Goal: Task Accomplishment & Management: Use online tool/utility

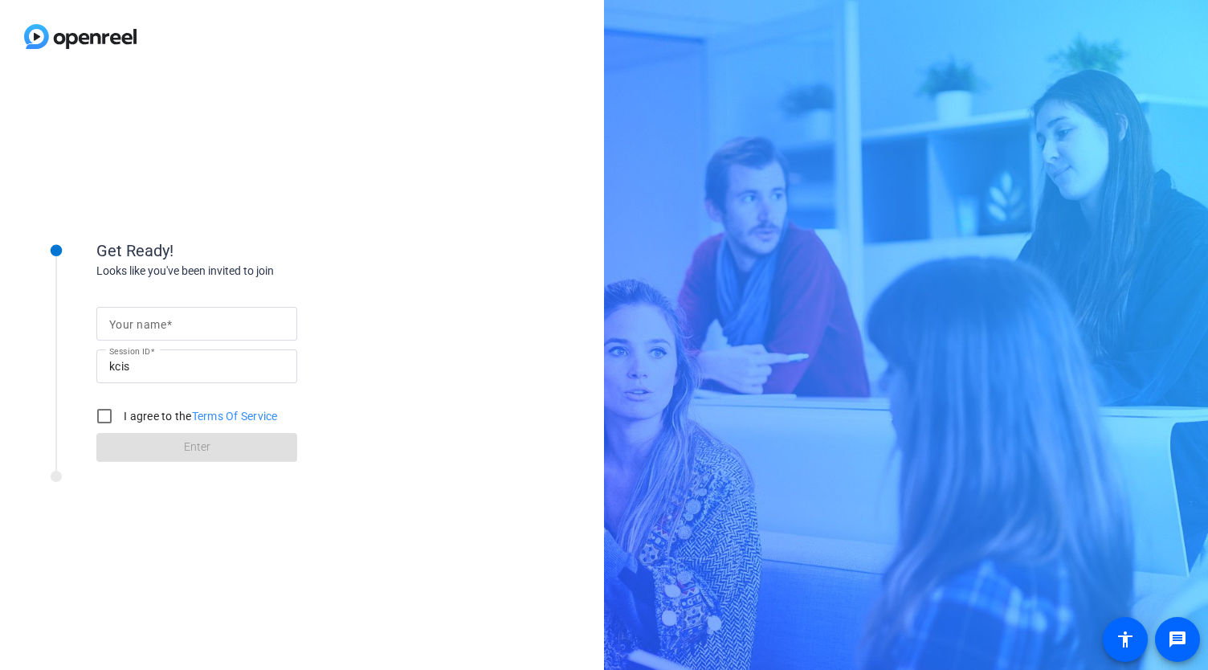
click at [215, 325] on input "Your name" at bounding box center [196, 323] width 175 height 19
type input "[PERSON_NAME]"
click at [104, 408] on input "I agree to the Terms Of Service" at bounding box center [104, 416] width 32 height 32
checkbox input "true"
click at [209, 457] on span at bounding box center [196, 447] width 201 height 39
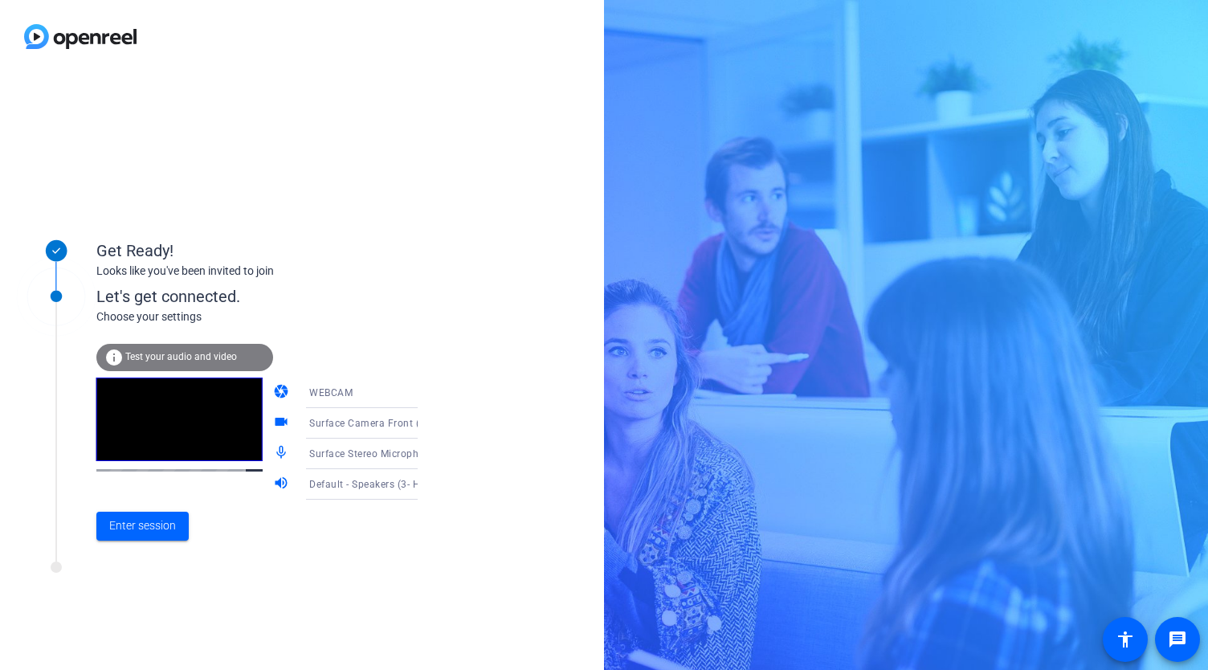
click at [424, 427] on icon at bounding box center [433, 423] width 19 height 19
click at [394, 421] on div at bounding box center [604, 335] width 1208 height 670
click at [375, 392] on div "WEBCAM" at bounding box center [369, 392] width 120 height 20
click at [375, 392] on div at bounding box center [604, 335] width 1208 height 670
click at [424, 431] on icon at bounding box center [433, 423] width 19 height 19
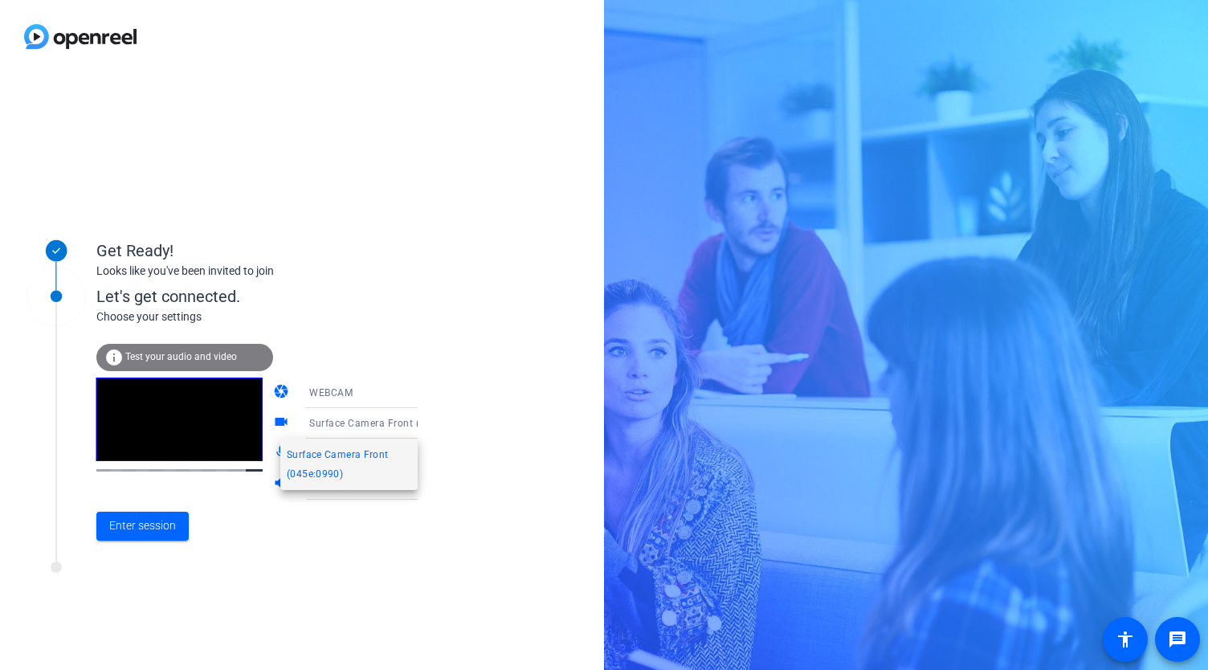
click at [403, 431] on div at bounding box center [604, 335] width 1208 height 670
click at [143, 425] on video at bounding box center [179, 420] width 166 height 84
click at [273, 419] on mat-icon "videocam" at bounding box center [282, 423] width 19 height 19
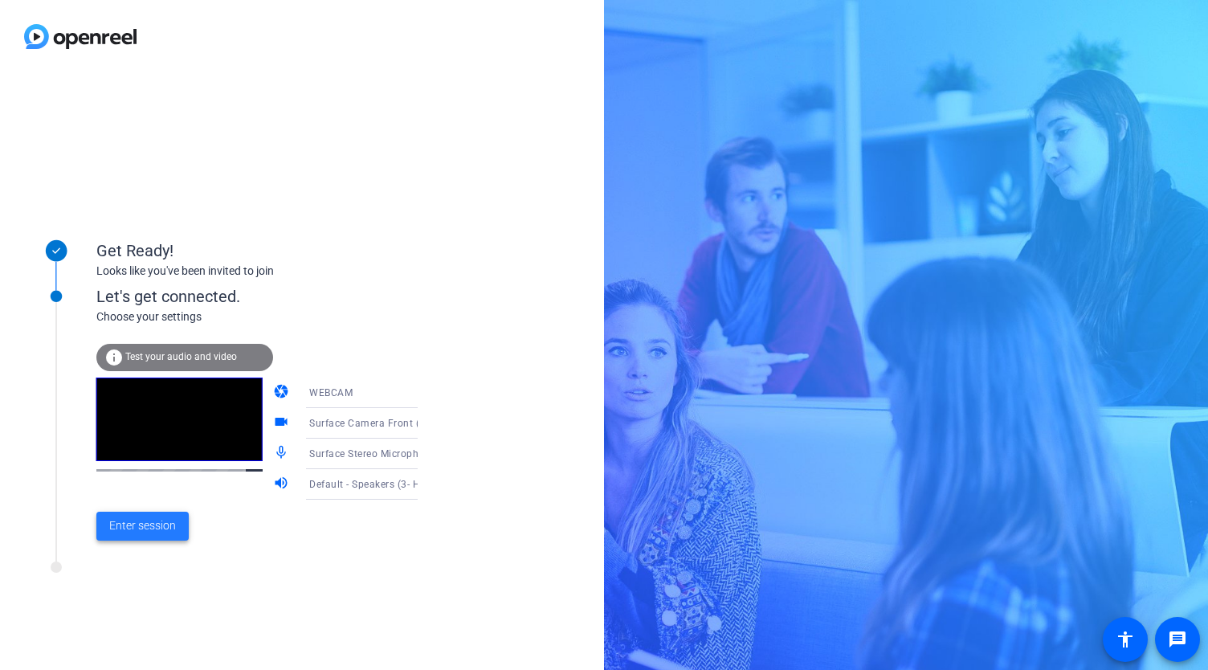
click at [141, 526] on span "Enter session" at bounding box center [142, 525] width 67 height 17
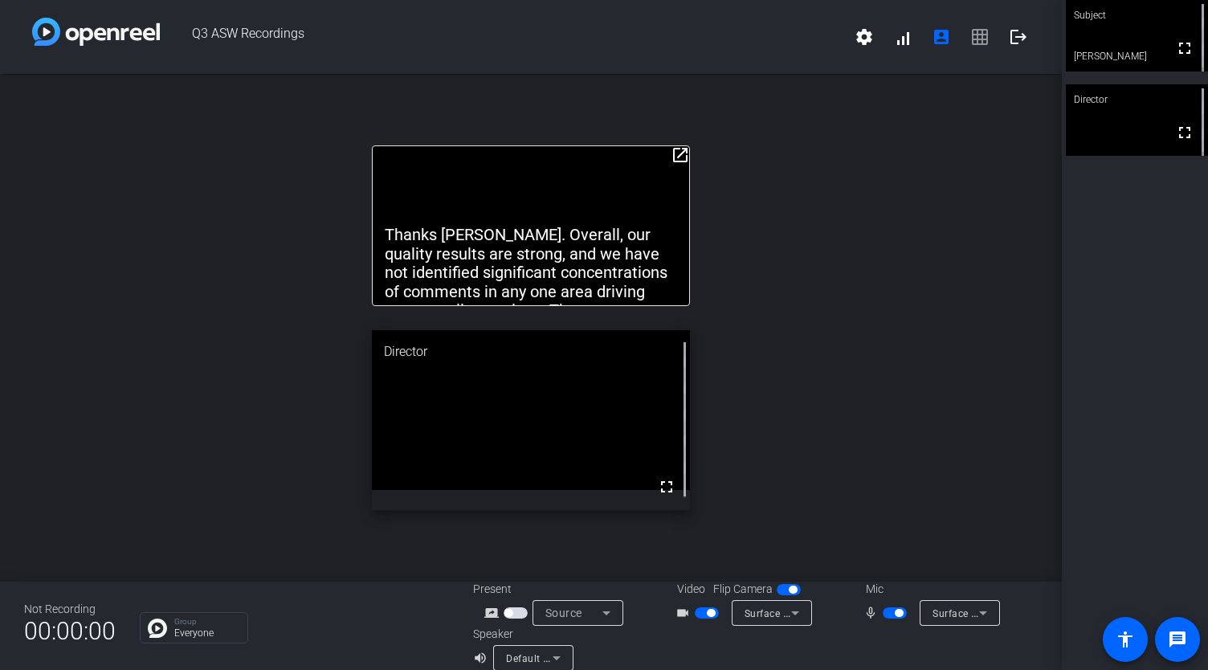
click at [554, 247] on p "Thanks [PERSON_NAME]. Overall, our quality results are strong, and we have not …" at bounding box center [531, 301] width 293 height 150
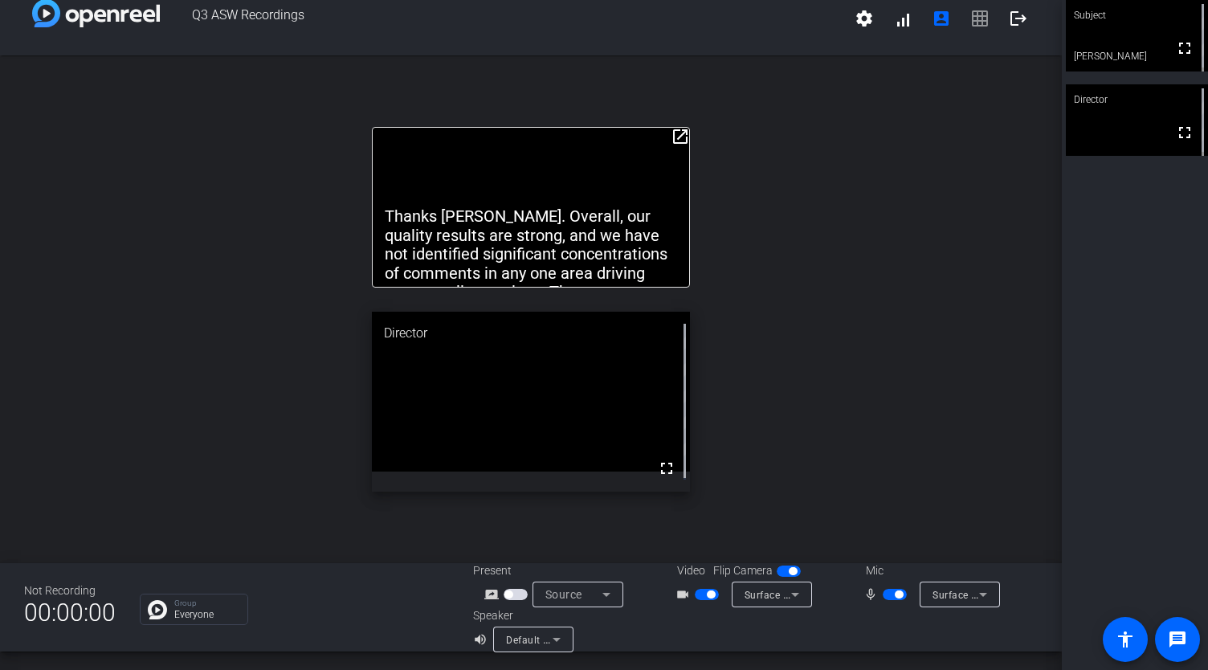
click at [674, 141] on mat-icon "open_in_new" at bounding box center [680, 136] width 19 height 19
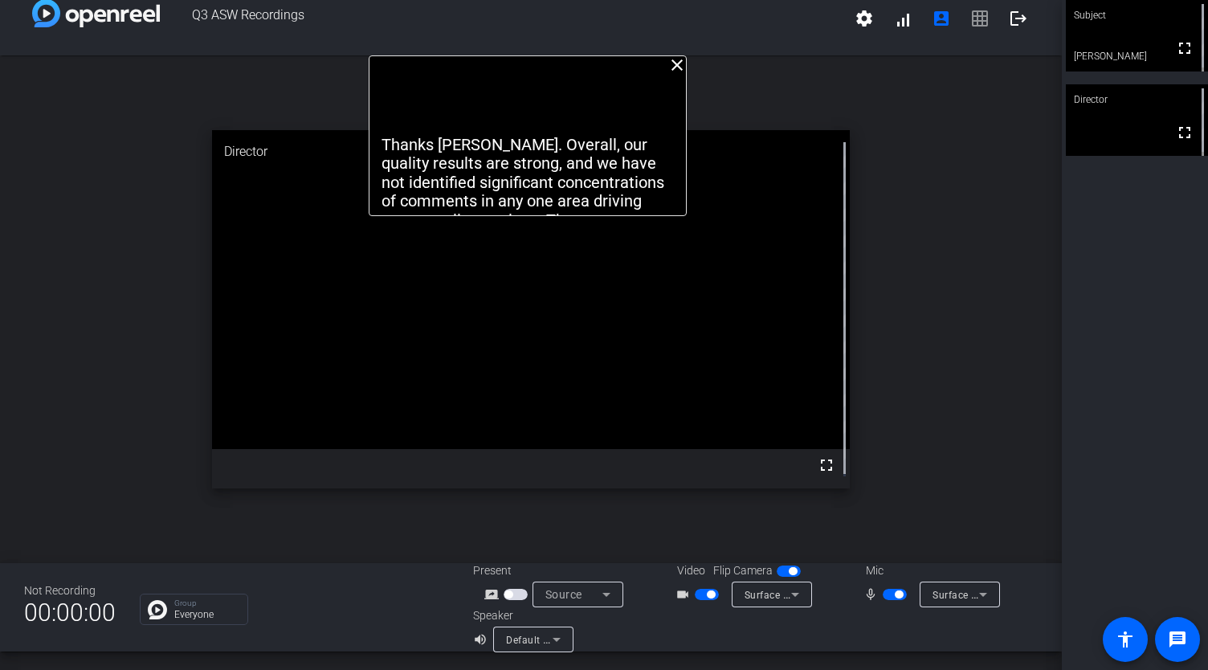
drag, startPoint x: 570, startPoint y: 143, endPoint x: 567, endPoint y: 100, distance: 43.5
click at [567, 100] on div "Thanks [PERSON_NAME]. Overall, our quality results are strong, and we have not …" at bounding box center [528, 135] width 319 height 161
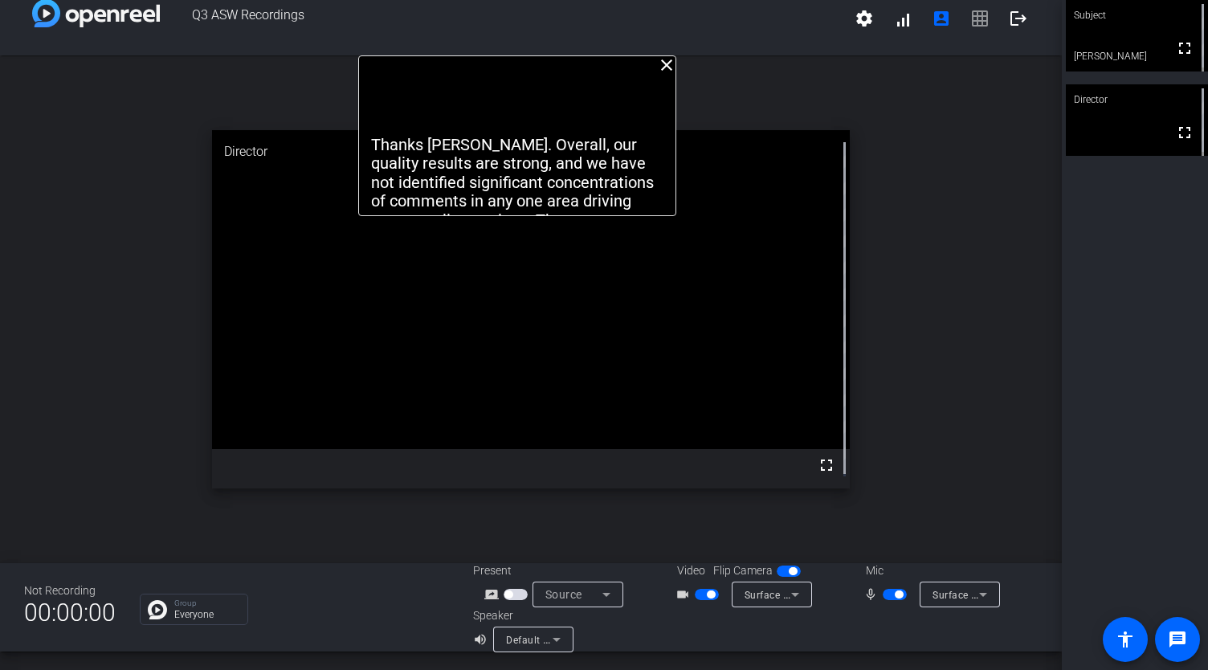
drag, startPoint x: 545, startPoint y: 196, endPoint x: 534, endPoint y: 109, distance: 87.4
click at [534, 109] on div "Thanks [PERSON_NAME]. Overall, our quality results are strong, and we have not …" at bounding box center [517, 135] width 319 height 161
click at [607, 121] on div "Thanks [PERSON_NAME]. Overall, our quality results are strong, and we have not …" at bounding box center [517, 135] width 319 height 161
click at [474, 176] on p "Thanks [PERSON_NAME]. Overall, our quality results are strong, and we have not …" at bounding box center [517, 211] width 293 height 150
click at [537, 188] on p "Thanks [PERSON_NAME]. Overall, our quality results are strong, and we have not …" at bounding box center [517, 211] width 293 height 150
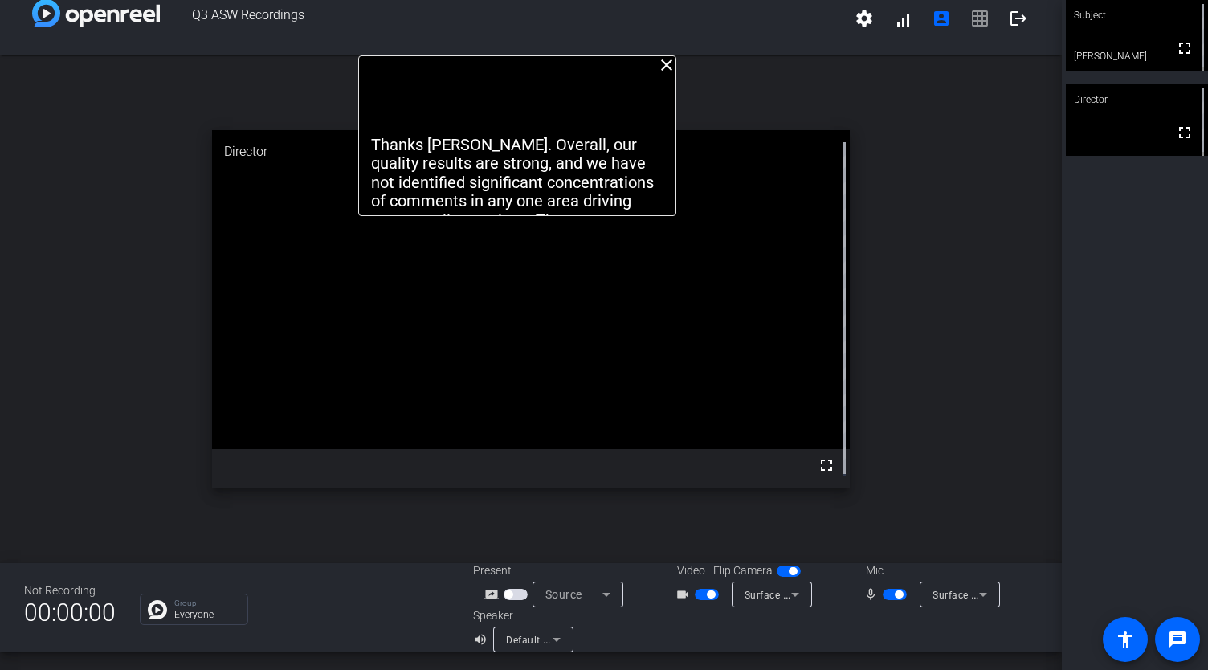
click at [464, 176] on p "Thanks [PERSON_NAME]. Overall, our quality results are strong, and we have not …" at bounding box center [517, 211] width 293 height 150
click at [397, 170] on p "Thanks [PERSON_NAME]. Overall, our quality results are strong, and we have not …" at bounding box center [517, 211] width 293 height 150
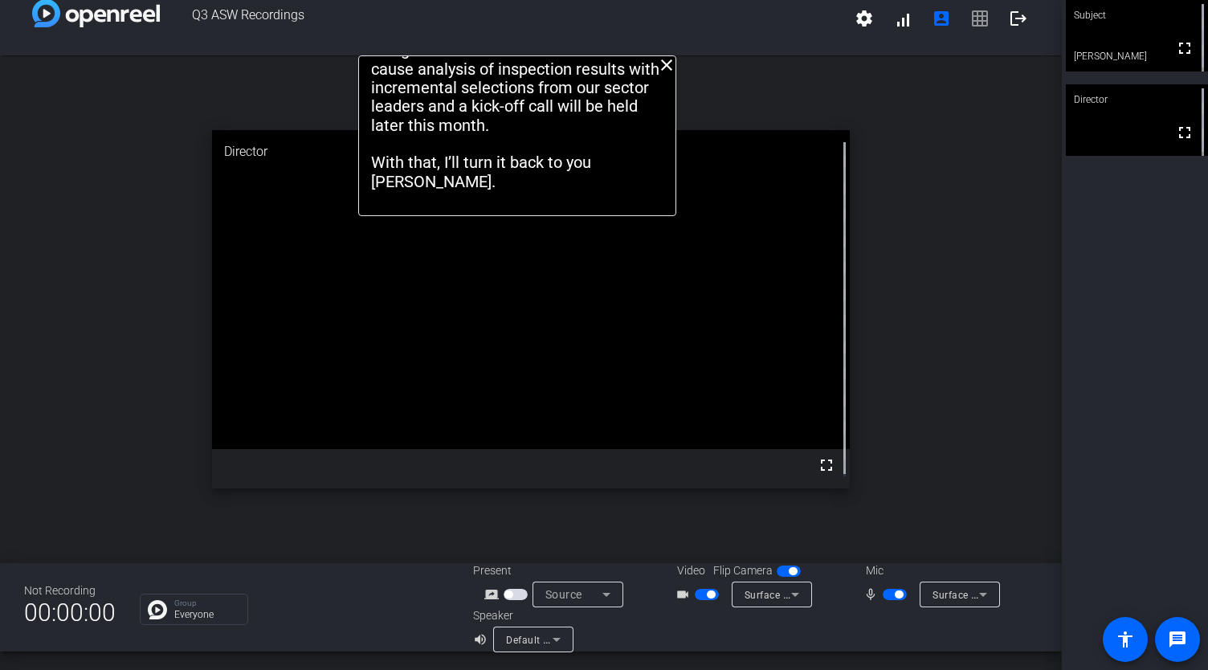
drag, startPoint x: 397, startPoint y: 170, endPoint x: 411, endPoint y: 145, distance: 29.5
drag, startPoint x: 509, startPoint y: 161, endPoint x: 518, endPoint y: 104, distance: 58.6
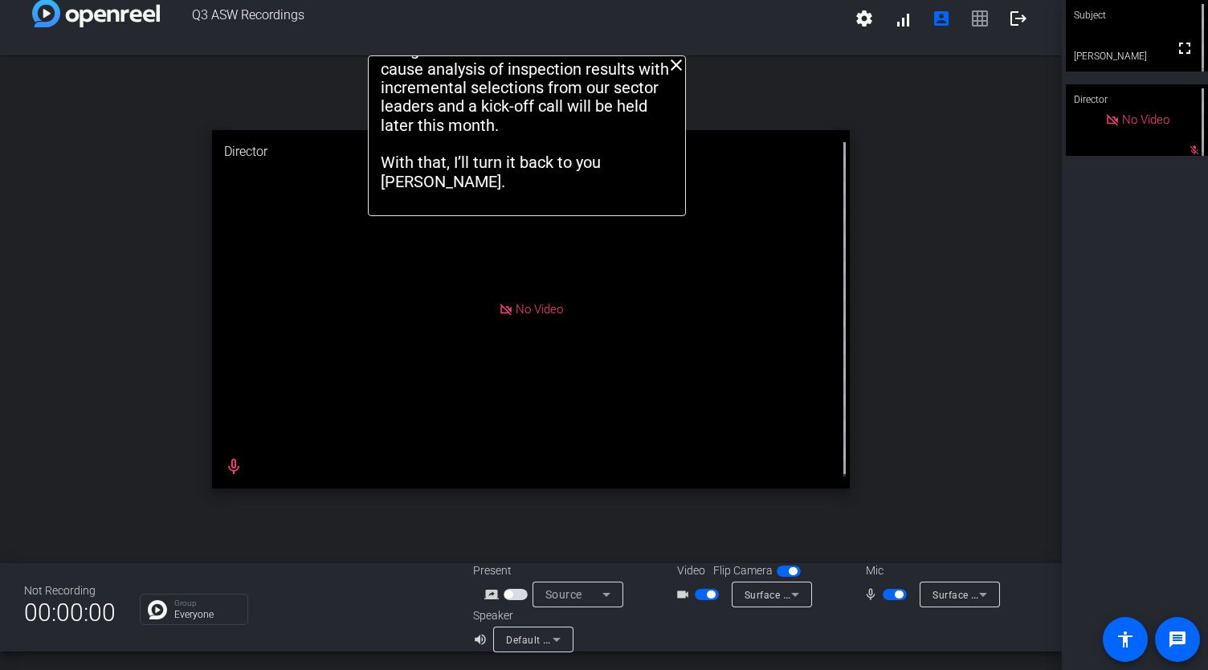
click at [777, 568] on span "button" at bounding box center [789, 571] width 24 height 11
click at [782, 570] on span "button" at bounding box center [789, 571] width 24 height 11
click at [704, 589] on span "button" at bounding box center [707, 594] width 24 height 11
click at [898, 592] on span "button" at bounding box center [895, 594] width 24 height 11
click at [938, 364] on div "close Thanks [PERSON_NAME]. Overall, our quality results are strong, and we hav…" at bounding box center [531, 309] width 1062 height 508
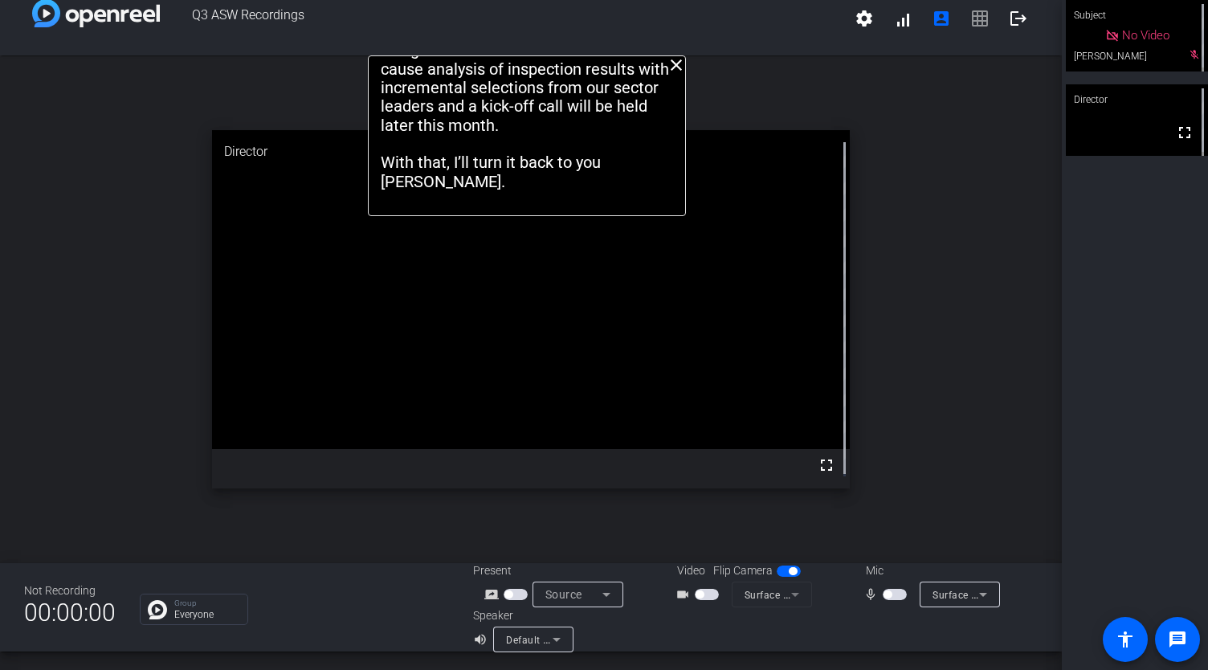
click at [896, 597] on span "button" at bounding box center [895, 594] width 24 height 11
